Goal: Task Accomplishment & Management: Complete application form

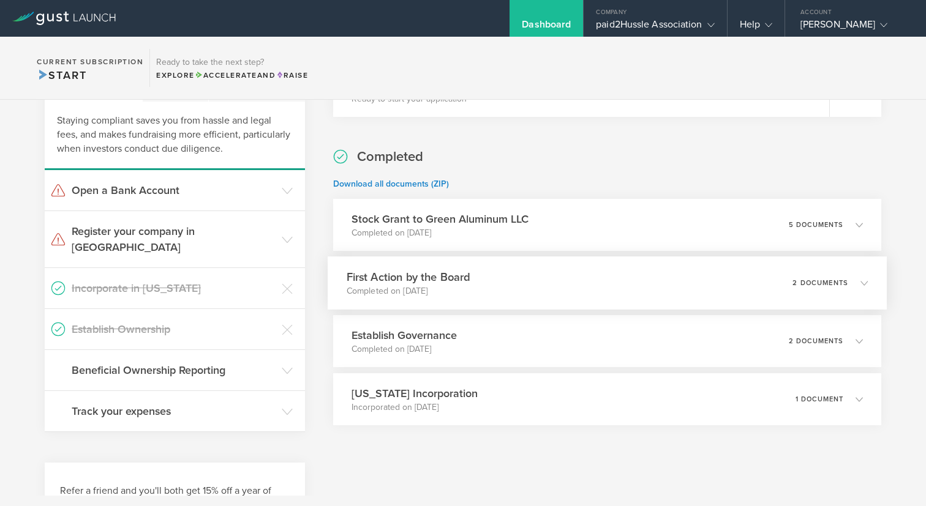
scroll to position [267, 0]
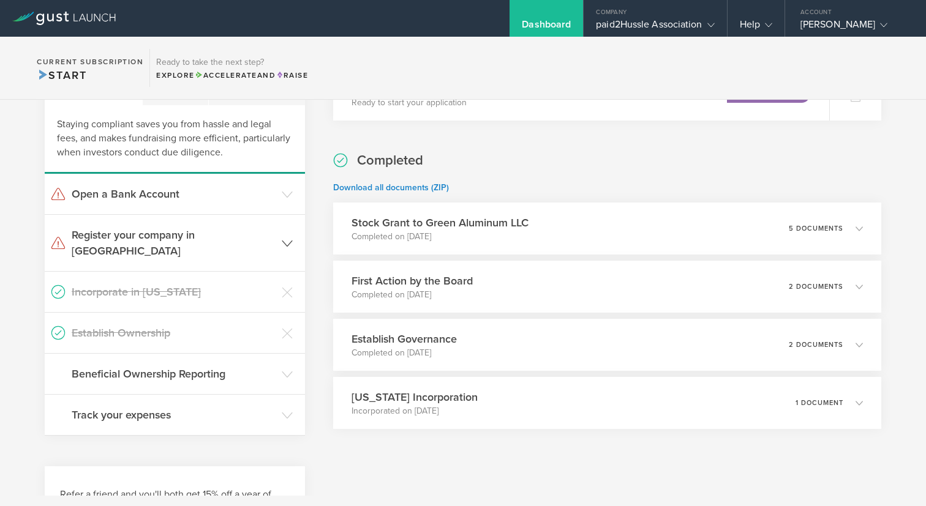
click at [268, 233] on h3 "Register your company in [GEOGRAPHIC_DATA]" at bounding box center [174, 243] width 204 height 32
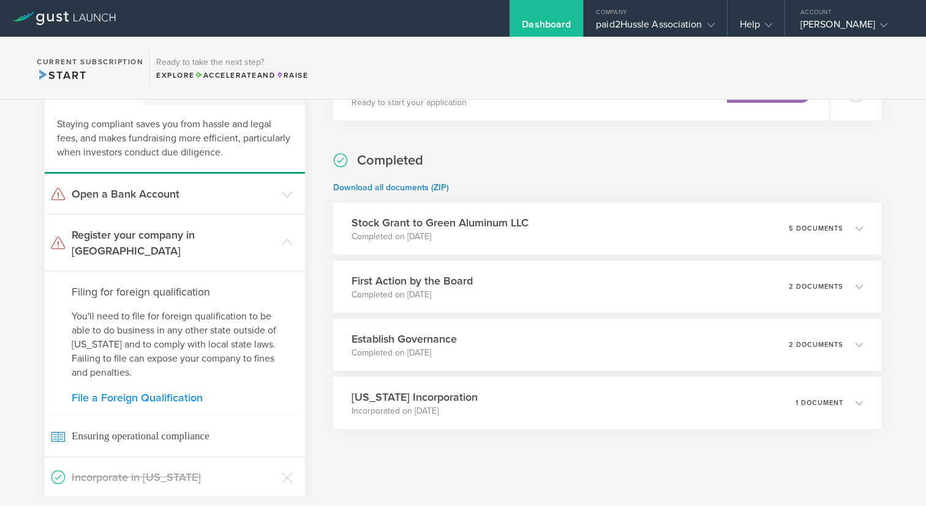
click at [145, 393] on link "File a Foreign Qualification" at bounding box center [175, 398] width 206 height 11
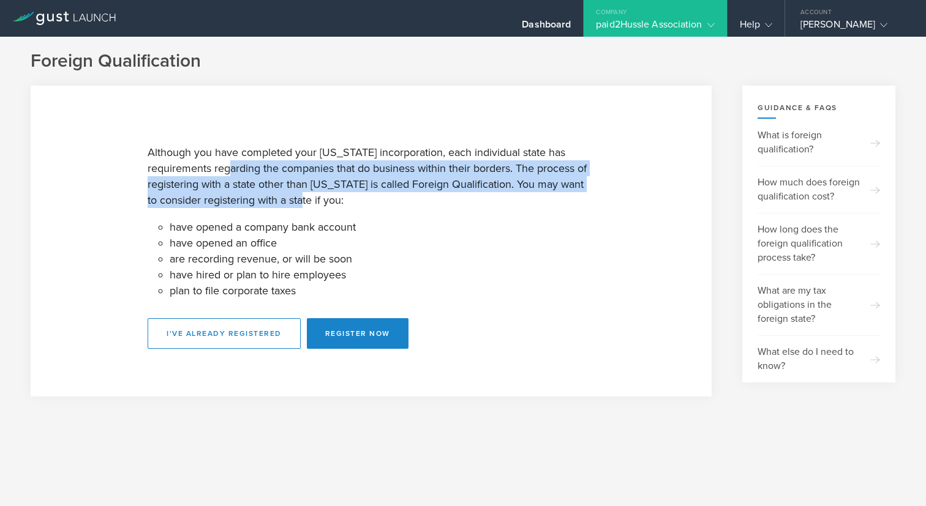
drag, startPoint x: 239, startPoint y: 171, endPoint x: 307, endPoint y: 205, distance: 75.6
click at [306, 205] on p "Although you have completed your Delaware incorporation, each individual state …" at bounding box center [371, 177] width 447 height 64
click at [348, 212] on div "Although you have completed your Delaware incorporation, each individual state …" at bounding box center [371, 242] width 447 height 216
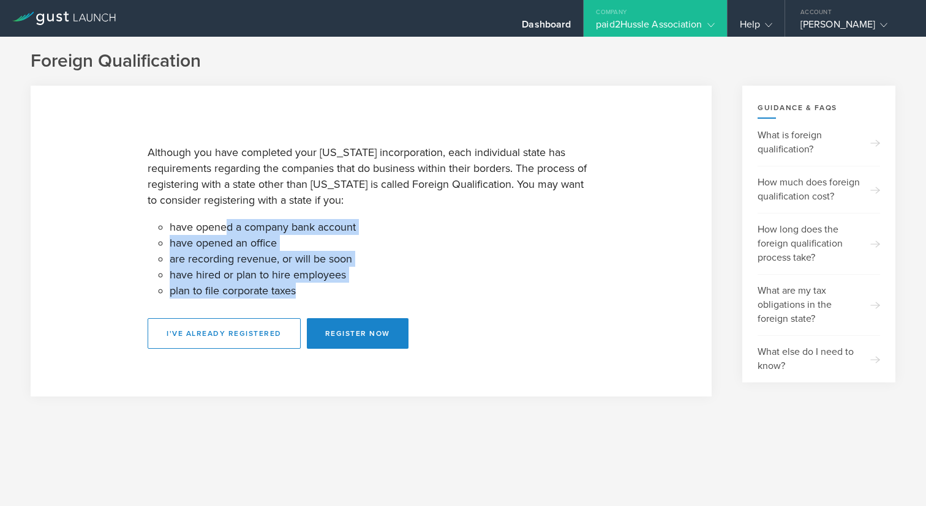
drag, startPoint x: 228, startPoint y: 225, endPoint x: 349, endPoint y: 296, distance: 140.3
click at [348, 295] on ul "have opened a company bank account have opened an office are recording revenue,…" at bounding box center [382, 259] width 425 height 80
click at [366, 325] on button "Register Now" at bounding box center [358, 333] width 102 height 31
select select "OR"
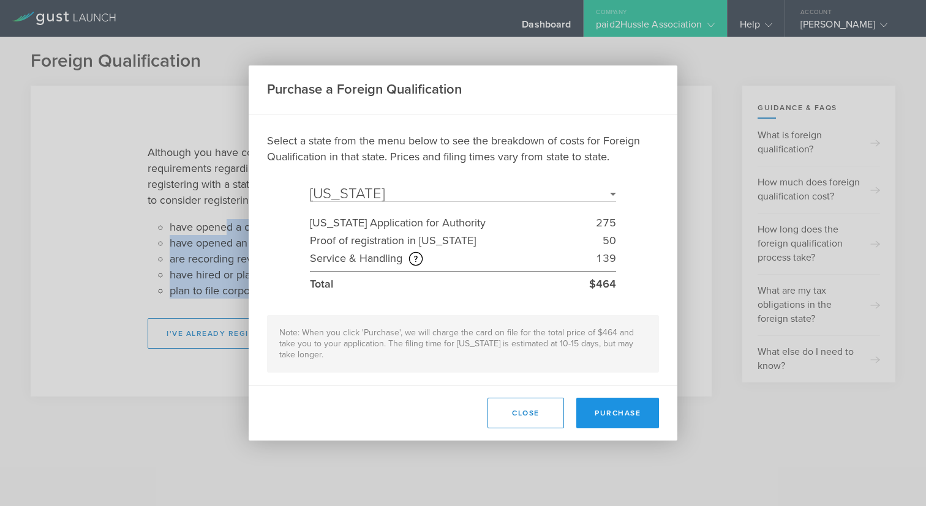
click at [624, 412] on button "Purchase" at bounding box center [617, 413] width 83 height 31
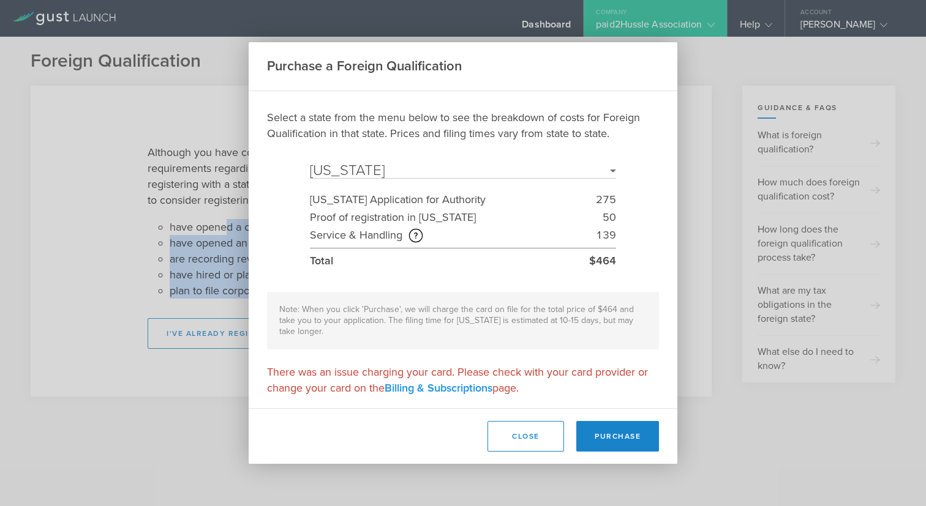
click at [470, 393] on link "Billing & Subscriptions" at bounding box center [439, 388] width 108 height 13
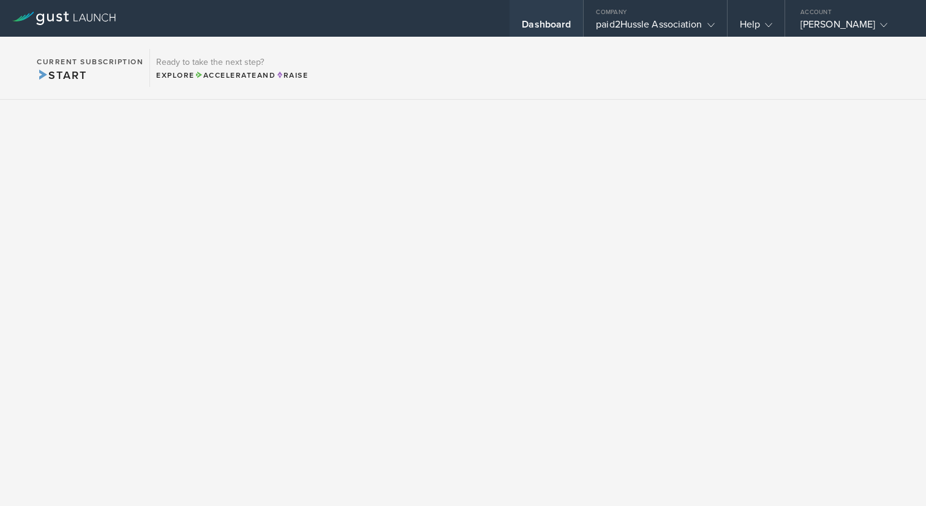
click at [544, 15] on div "Dashboard" at bounding box center [546, 18] width 73 height 37
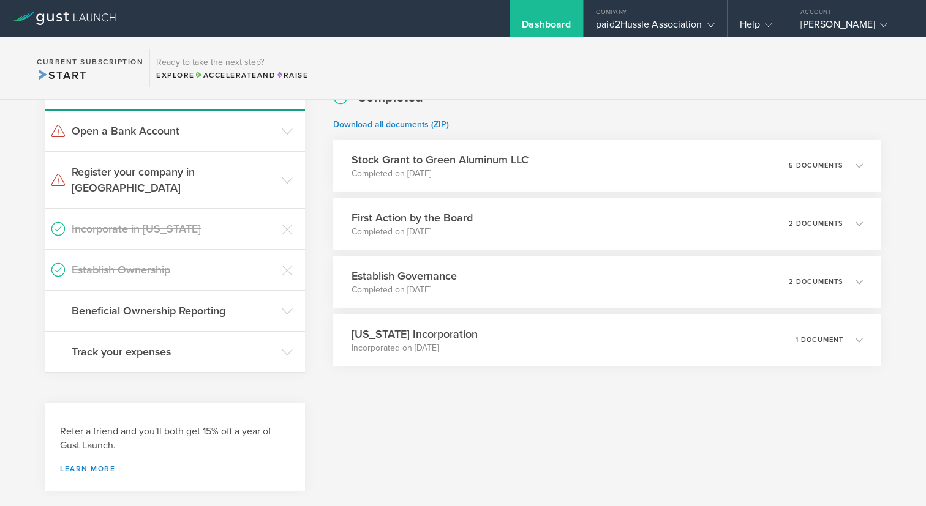
scroll to position [332, 0]
click at [224, 172] on h3 "Register your company in [GEOGRAPHIC_DATA]" at bounding box center [174, 178] width 204 height 32
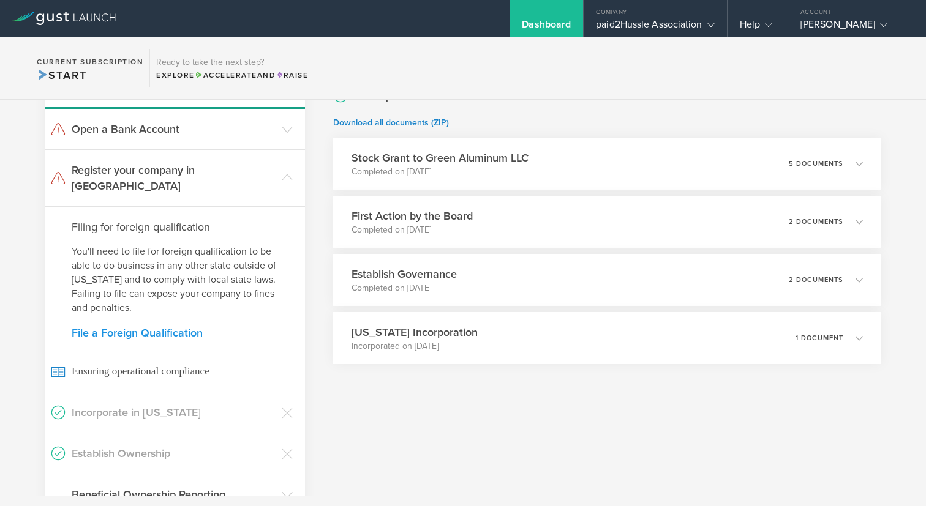
click at [149, 328] on link "File a Foreign Qualification" at bounding box center [175, 333] width 206 height 11
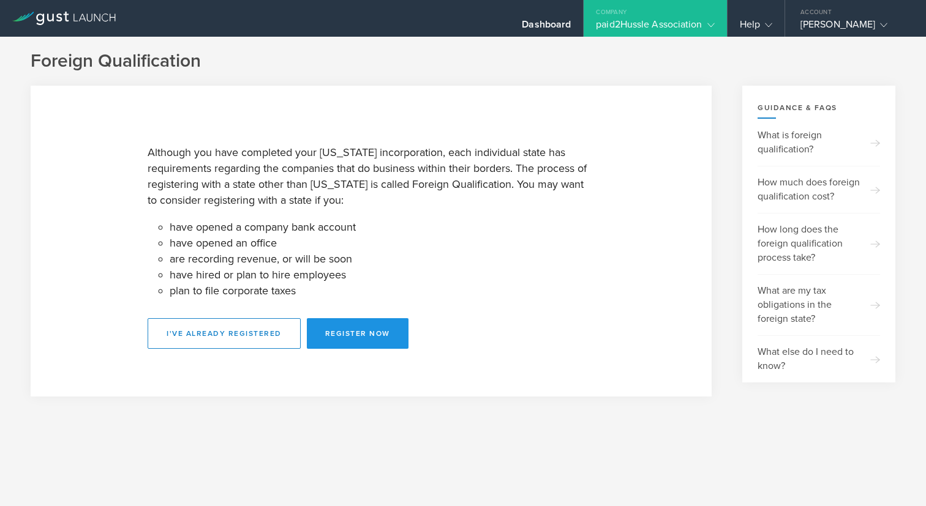
click at [371, 329] on button "Register Now" at bounding box center [358, 333] width 102 height 31
select select "OR"
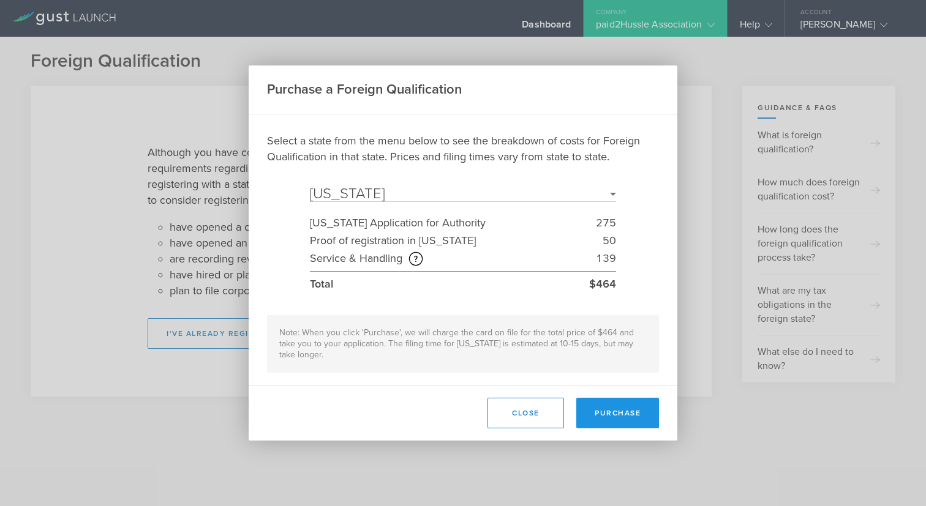
click at [637, 407] on button "Purchase" at bounding box center [617, 413] width 83 height 31
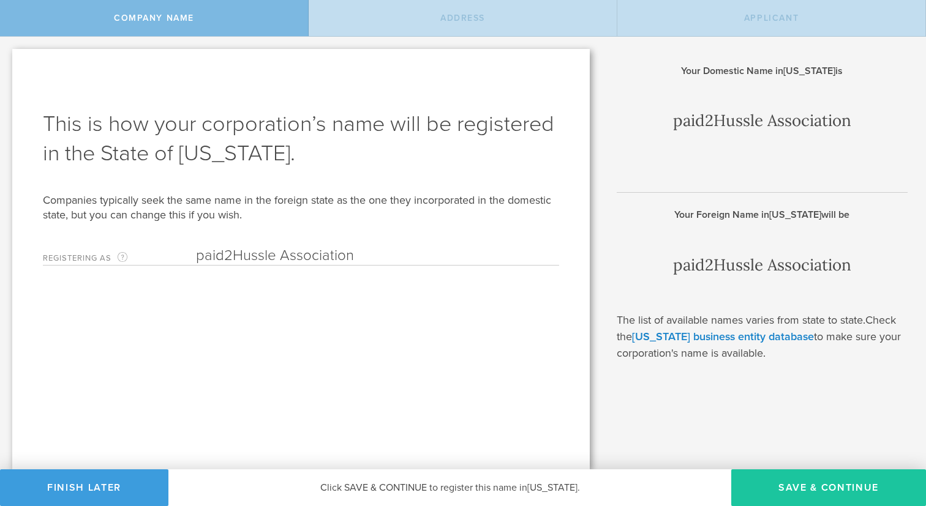
click at [771, 491] on button "Save & Continue" at bounding box center [828, 488] width 195 height 37
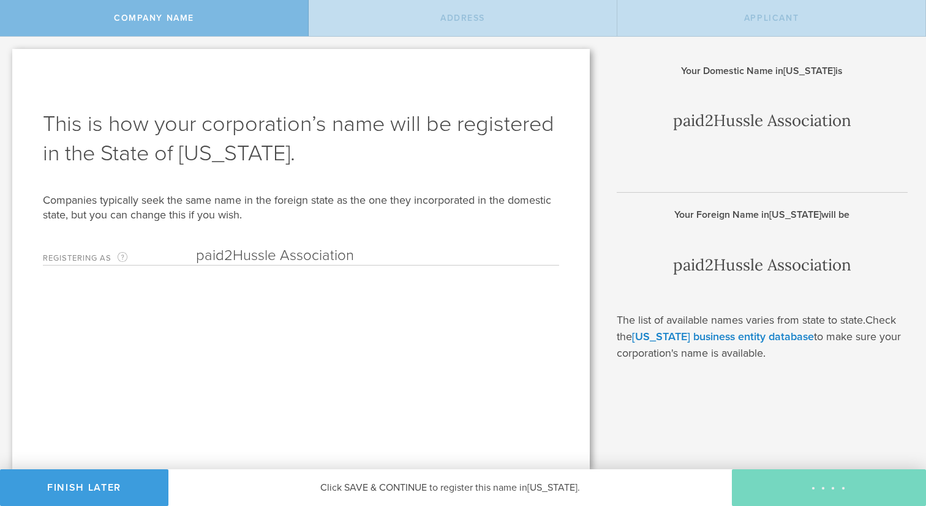
type input "86319 Lorane Hwy"
type input "Eugene"
type input "Oregon"
type input "97405"
type input "Lane"
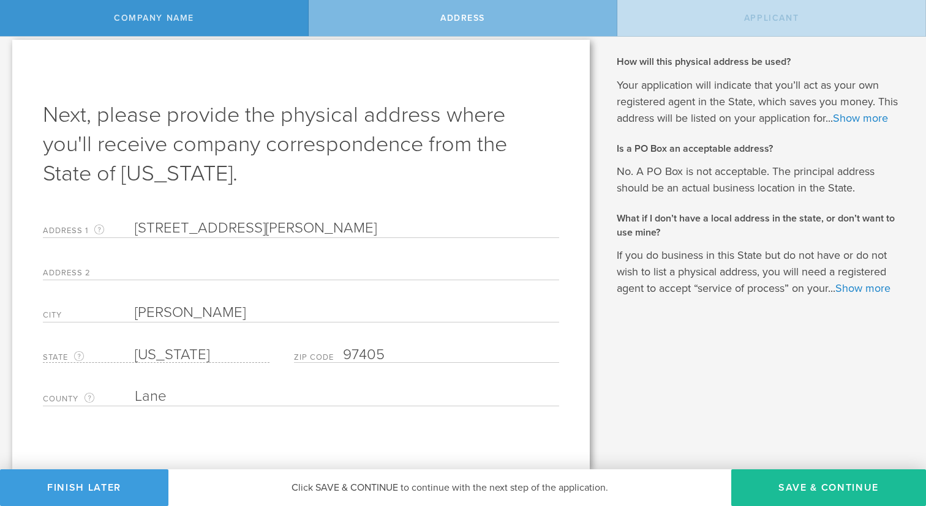
scroll to position [9, 0]
click at [867, 116] on link "Show more" at bounding box center [860, 117] width 55 height 13
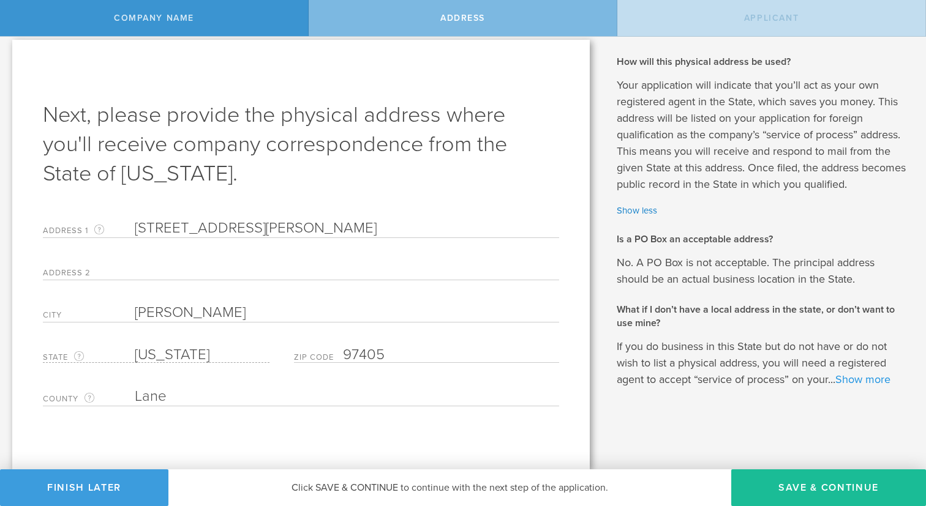
click at [847, 378] on link "Show more" at bounding box center [862, 379] width 55 height 13
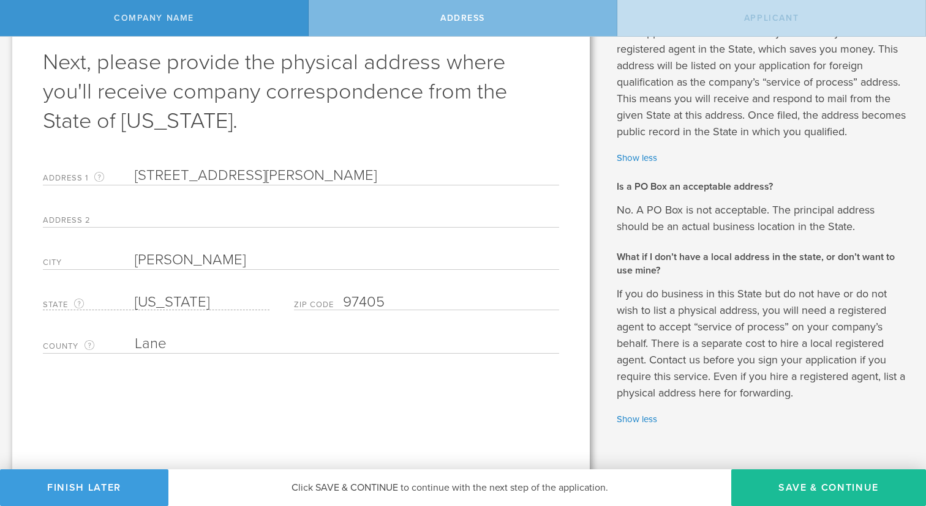
scroll to position [80, 0]
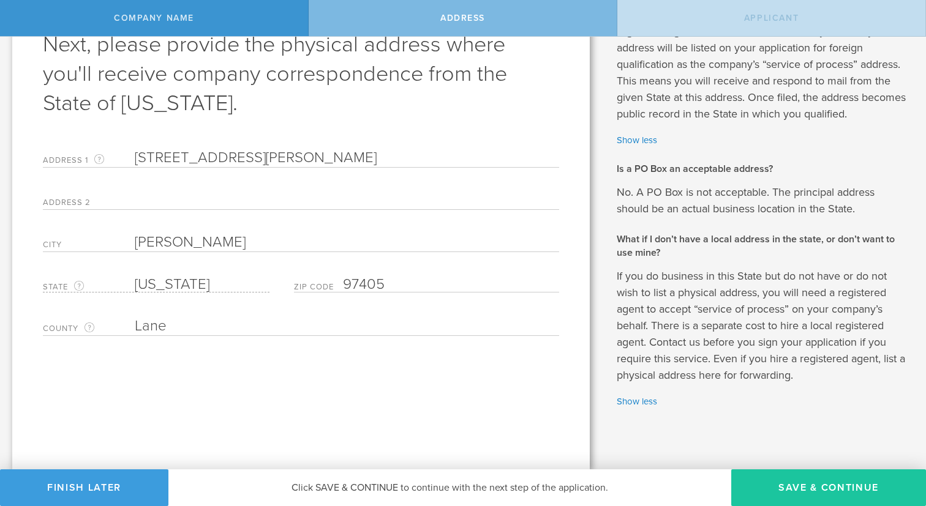
click at [829, 480] on button "Save & Continue" at bounding box center [828, 488] width 195 height 37
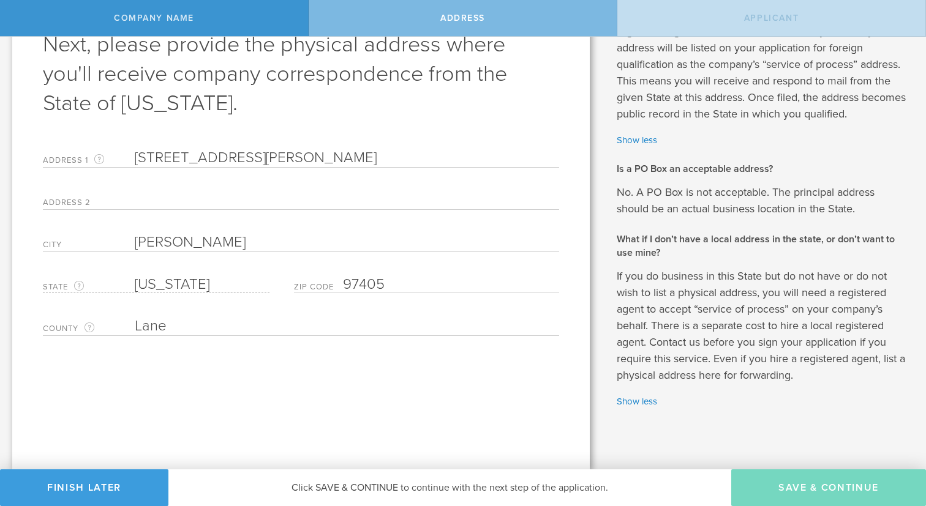
type input "[PERSON_NAME]"
type input "CEO"
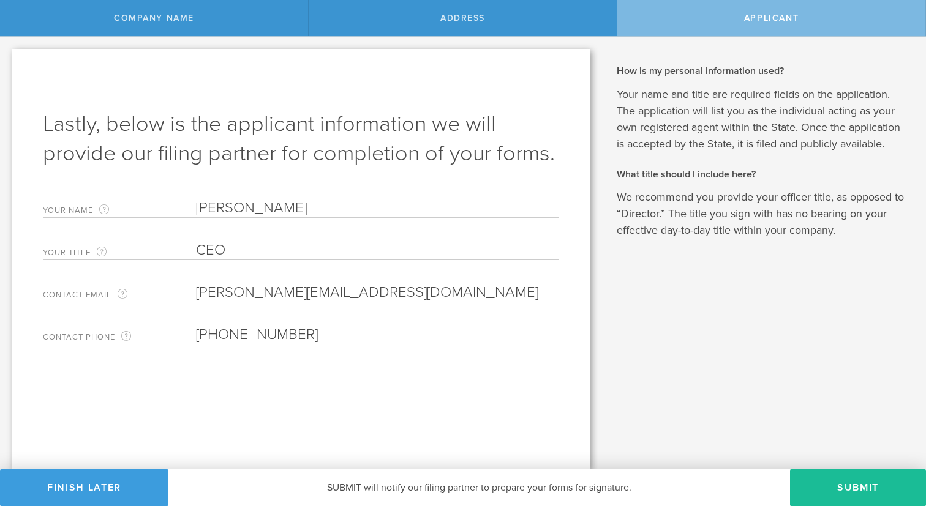
scroll to position [0, 0]
click at [254, 260] on form "Your name This is the name you will be “signing as” on your application, and th…" at bounding box center [301, 269] width 516 height 152
click at [254, 255] on input "CEO" at bounding box center [377, 250] width 363 height 18
click at [283, 280] on div "Contact email The email address where we will send your foreign qualification f…" at bounding box center [301, 289] width 516 height 25
click at [250, 335] on input "(541) 844-9878" at bounding box center [377, 335] width 363 height 18
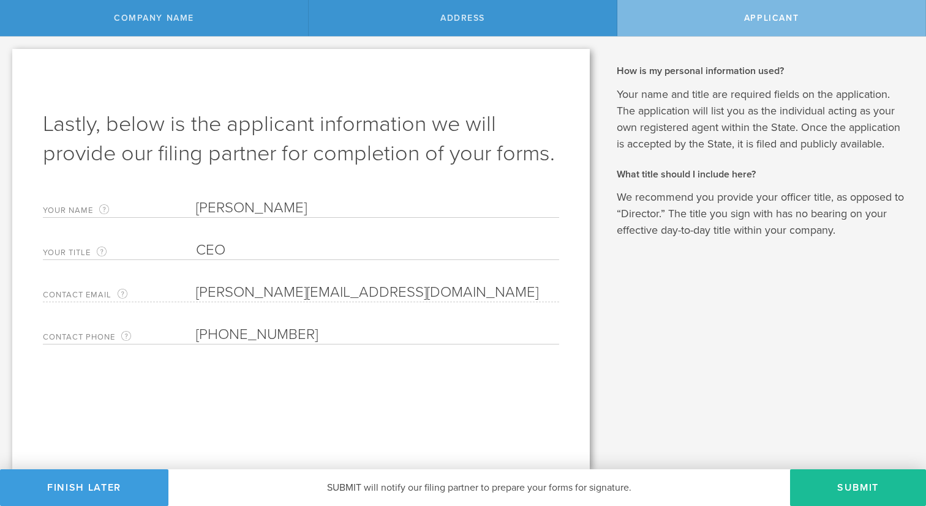
click at [295, 336] on input "(541) 844-9878" at bounding box center [377, 335] width 363 height 18
drag, startPoint x: 322, startPoint y: 331, endPoint x: 220, endPoint y: 331, distance: 102.3
click at [220, 331] on input "(541) 844-9878" at bounding box center [377, 335] width 363 height 18
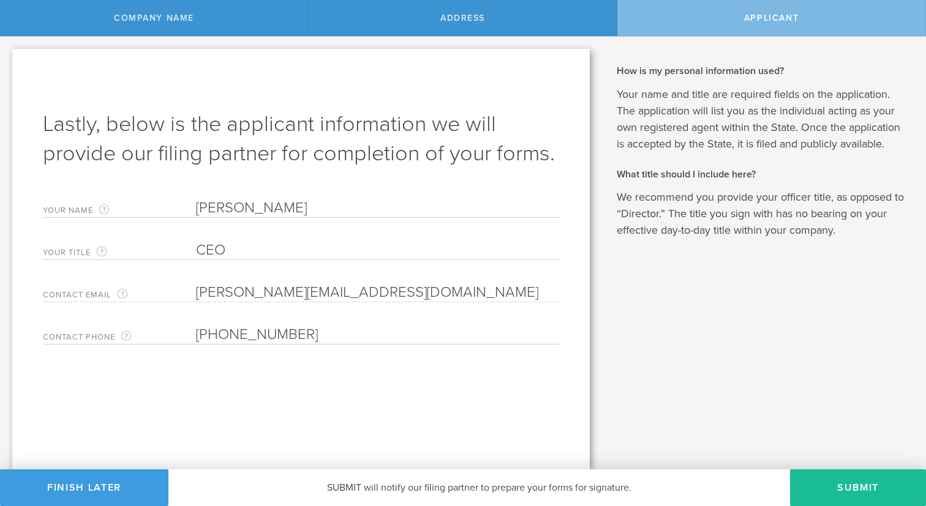
click at [220, 331] on input "(541) 844-9878" at bounding box center [377, 335] width 363 height 18
paste input "357-7015"
type input "(541) 357-7015"
click at [135, 291] on label "Contact email The email address where we will send your foreign qualification f…" at bounding box center [119, 295] width 153 height 14
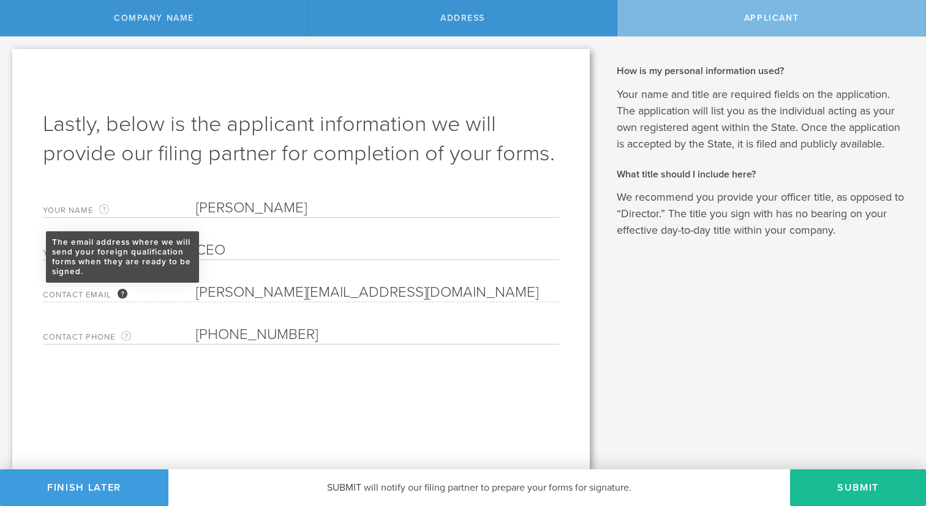
click at [118, 291] on div "The email address where we will send your foreign qualification forms when they…" at bounding box center [123, 294] width 10 height 10
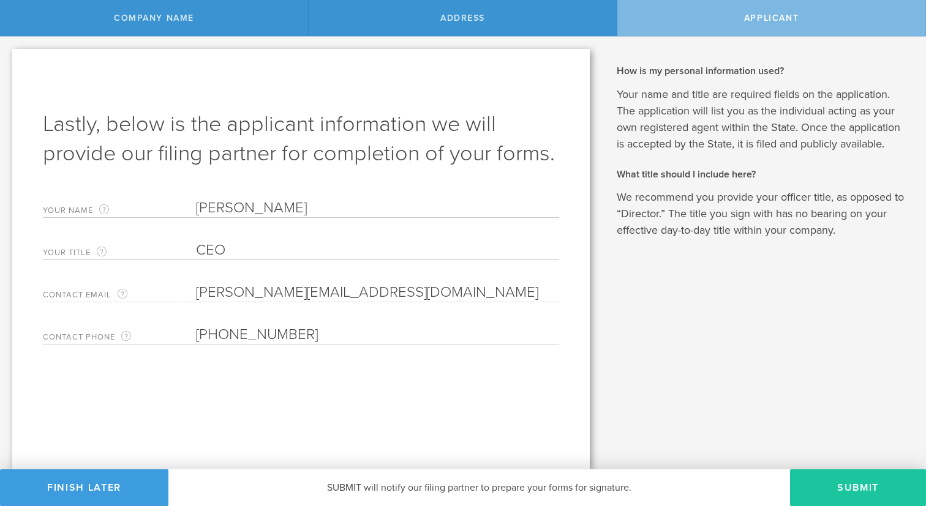
click at [859, 485] on button "Submit" at bounding box center [858, 488] width 136 height 37
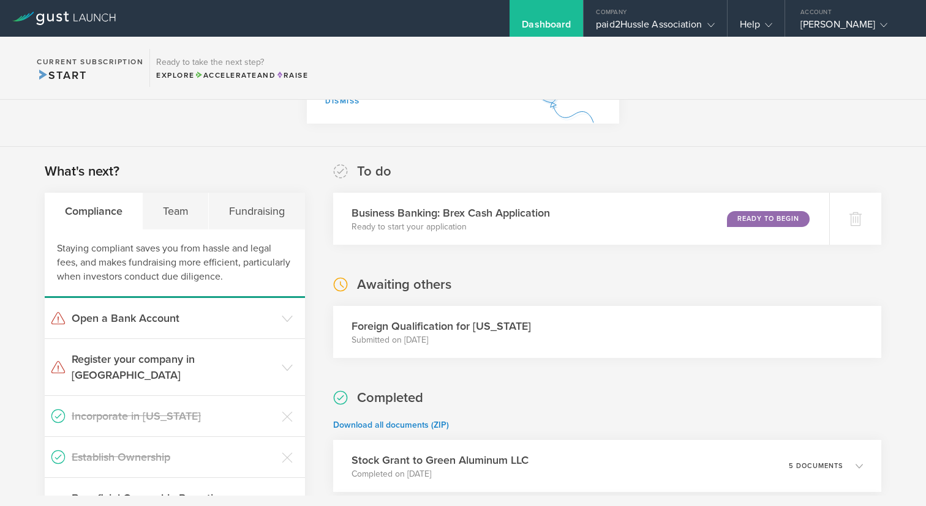
scroll to position [158, 0]
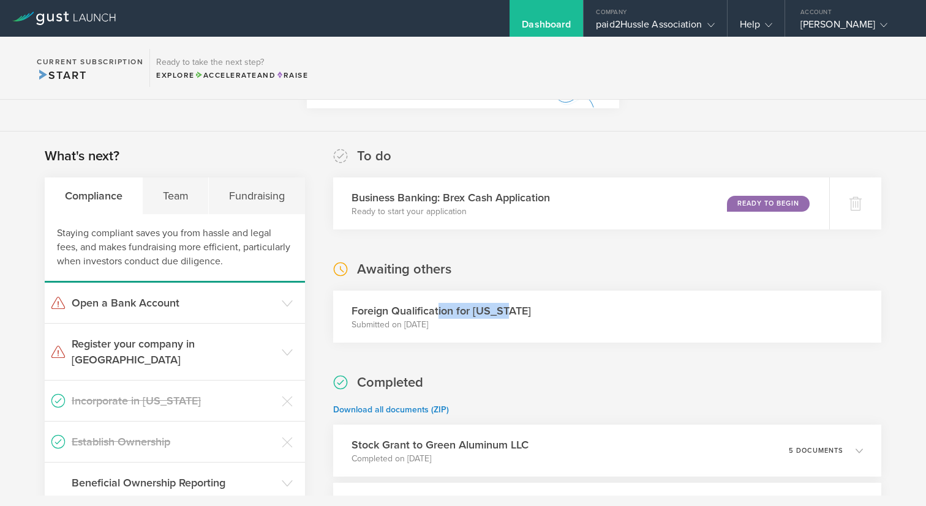
drag, startPoint x: 515, startPoint y: 309, endPoint x: 435, endPoint y: 309, distance: 80.2
click at [435, 309] on div "Foreign Qualification for [US_STATE] Submitted on [DATE]" at bounding box center [607, 317] width 548 height 52
click at [397, 317] on h3 "Foreign Qualification for [US_STATE]" at bounding box center [441, 311] width 179 height 16
click at [282, 347] on icon at bounding box center [287, 352] width 11 height 11
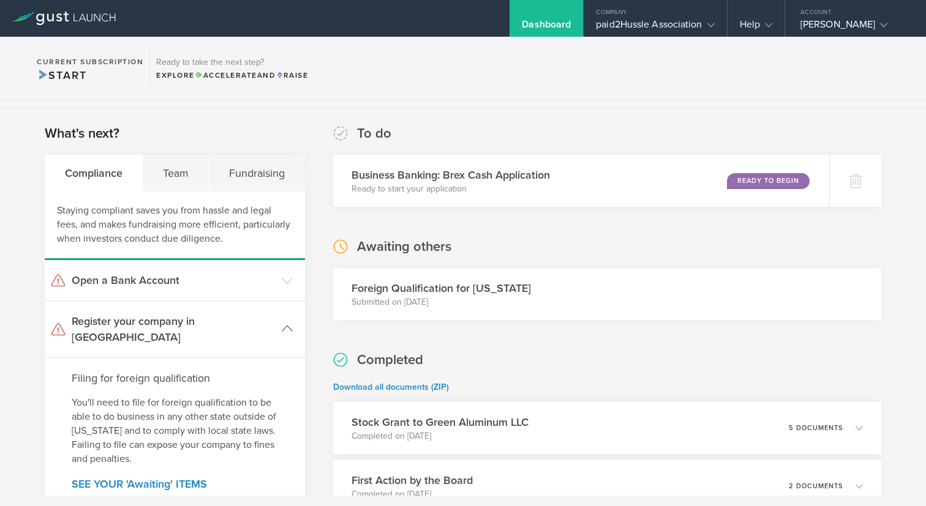
scroll to position [182, 0]
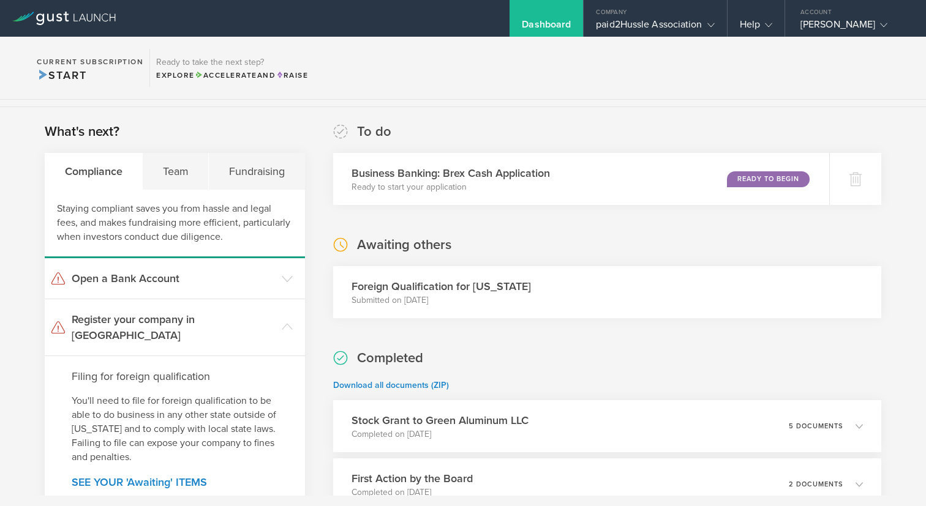
click at [655, 100] on section "Congratulations! Now that you've issued stock, your company is fully formed. As…" at bounding box center [463, 12] width 926 height 190
